Goal: Find specific page/section: Find specific page/section

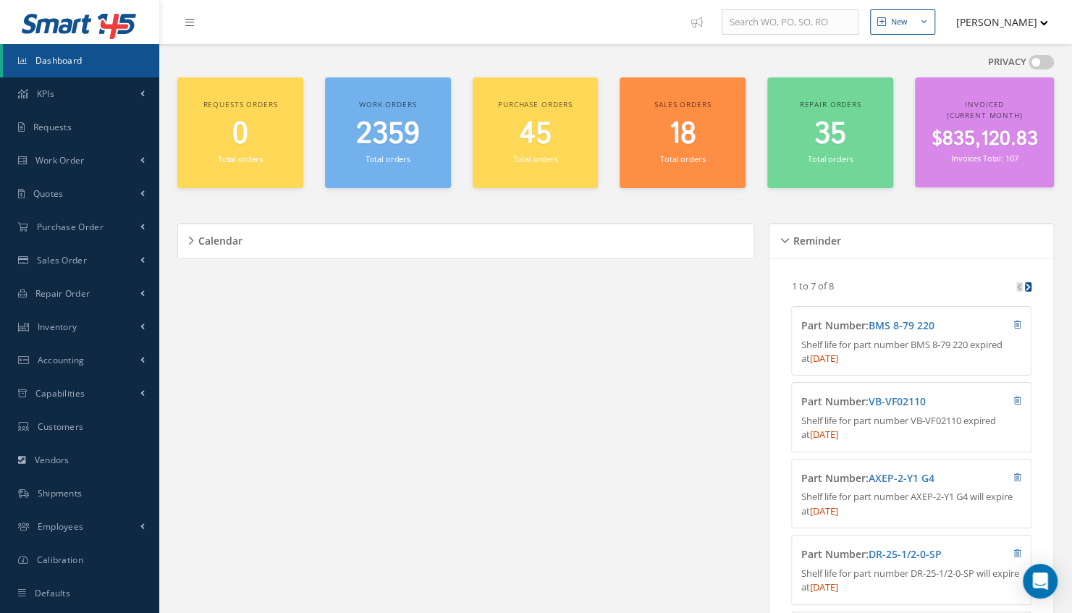
click at [364, 145] on span "2359" at bounding box center [388, 134] width 64 height 41
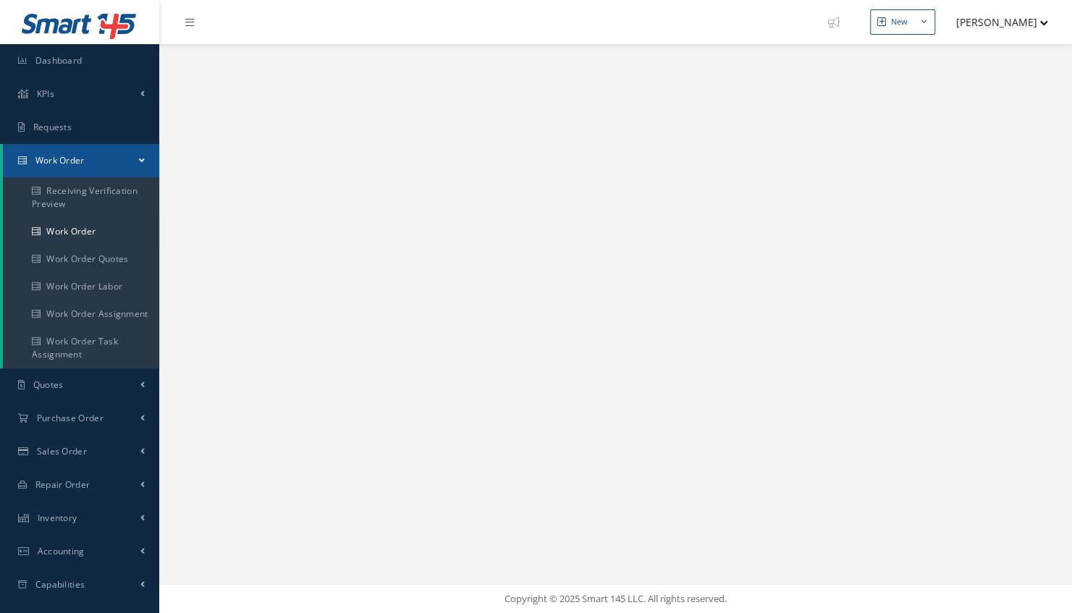
select select "25"
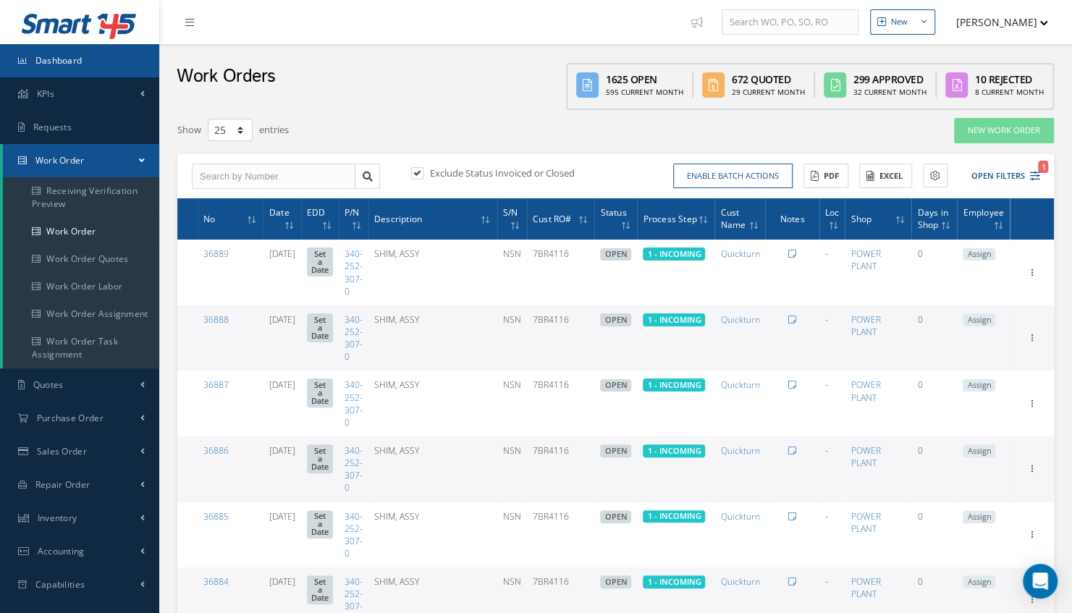
click at [72, 68] on link "Dashboard" at bounding box center [79, 60] width 159 height 33
